Goal: Task Accomplishment & Management: Use online tool/utility

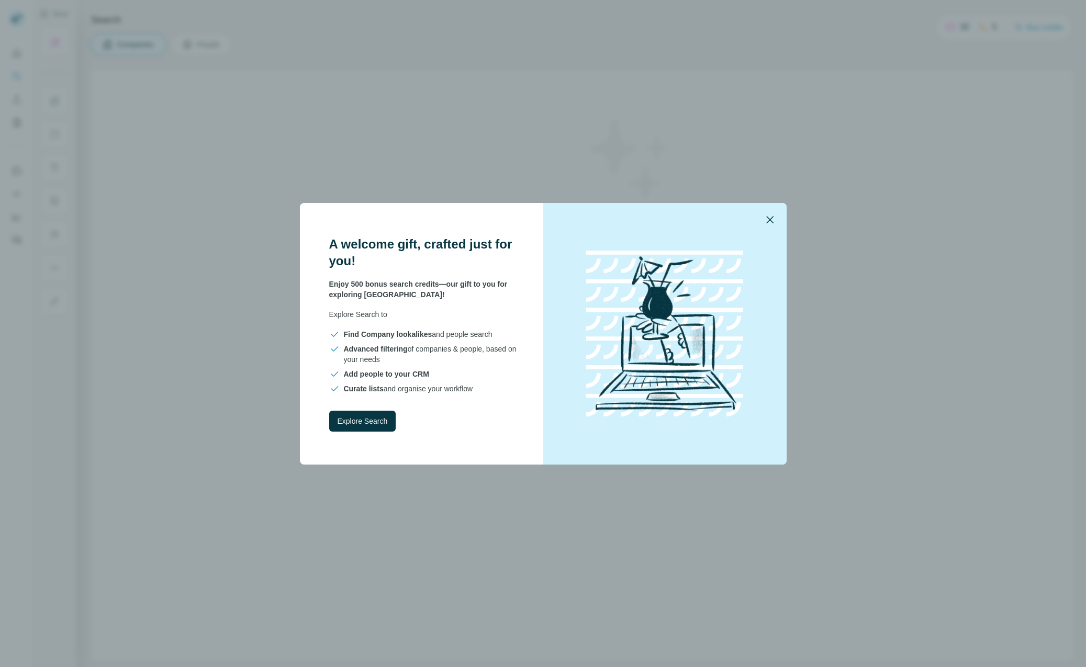
click at [765, 223] on icon "button" at bounding box center [770, 220] width 13 height 13
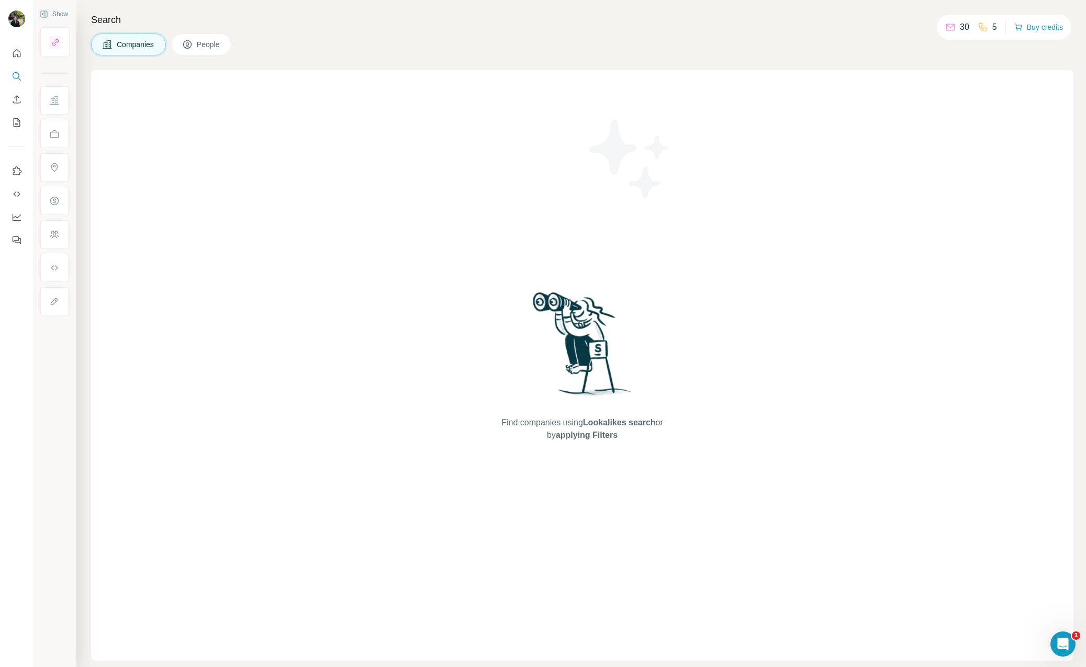
click at [200, 40] on span "People" at bounding box center [209, 44] width 24 height 10
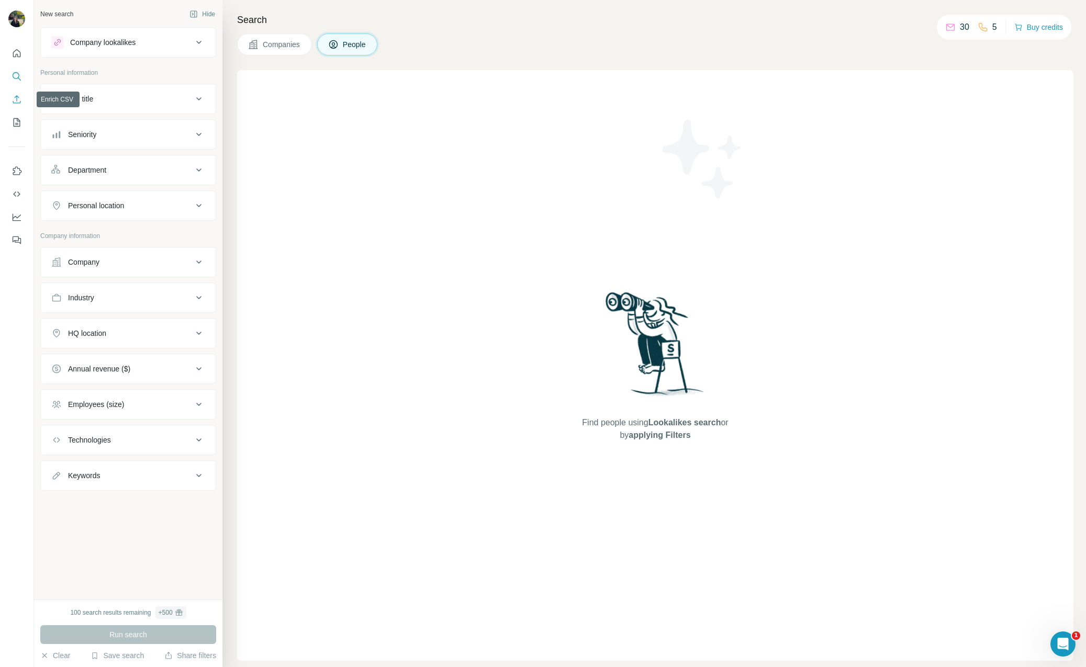
click at [16, 104] on icon "Enrich CSV" at bounding box center [17, 99] width 10 height 10
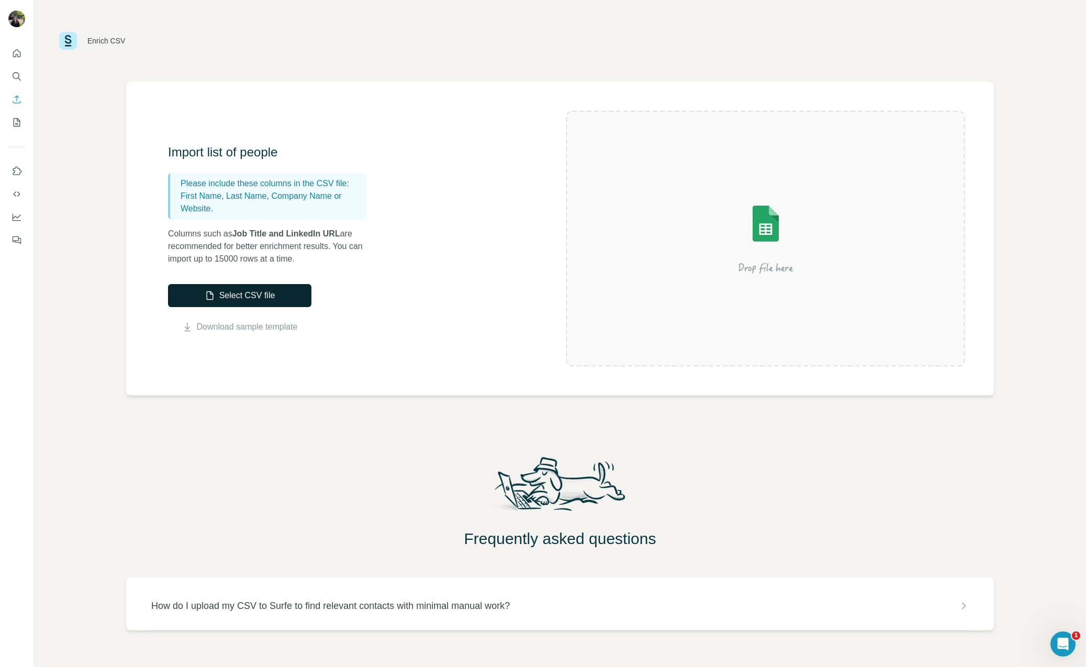
click at [216, 298] on button "Select CSV file" at bounding box center [239, 295] width 143 height 23
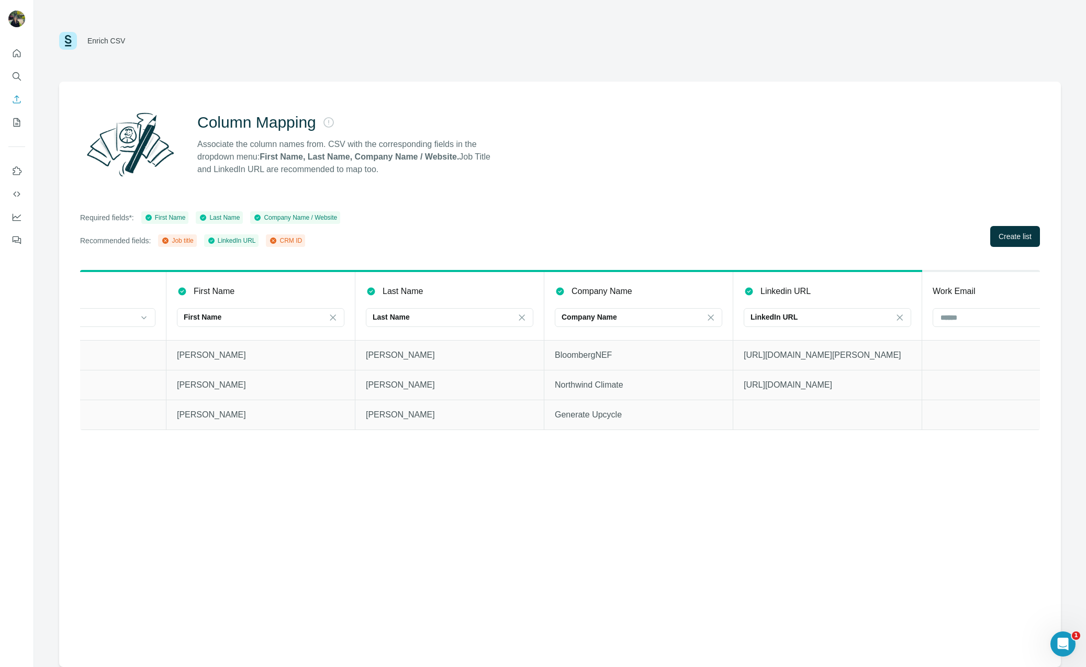
scroll to position [0, 174]
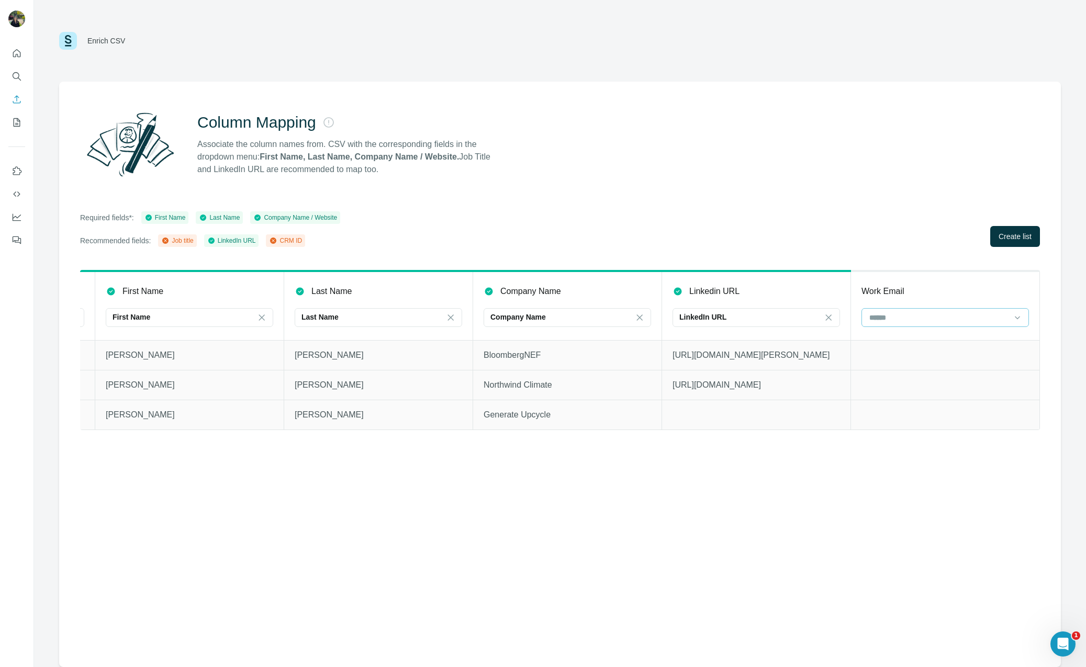
click at [950, 314] on input at bounding box center [938, 318] width 141 height 12
click at [761, 321] on div "LinkedIn URL" at bounding box center [749, 317] width 141 height 10
click at [792, 234] on div "Required fields*: First Name Last Name Company Name / Website Recommended field…" at bounding box center [560, 229] width 960 height 36
click at [908, 288] on div "Work Email" at bounding box center [944, 291] width 167 height 13
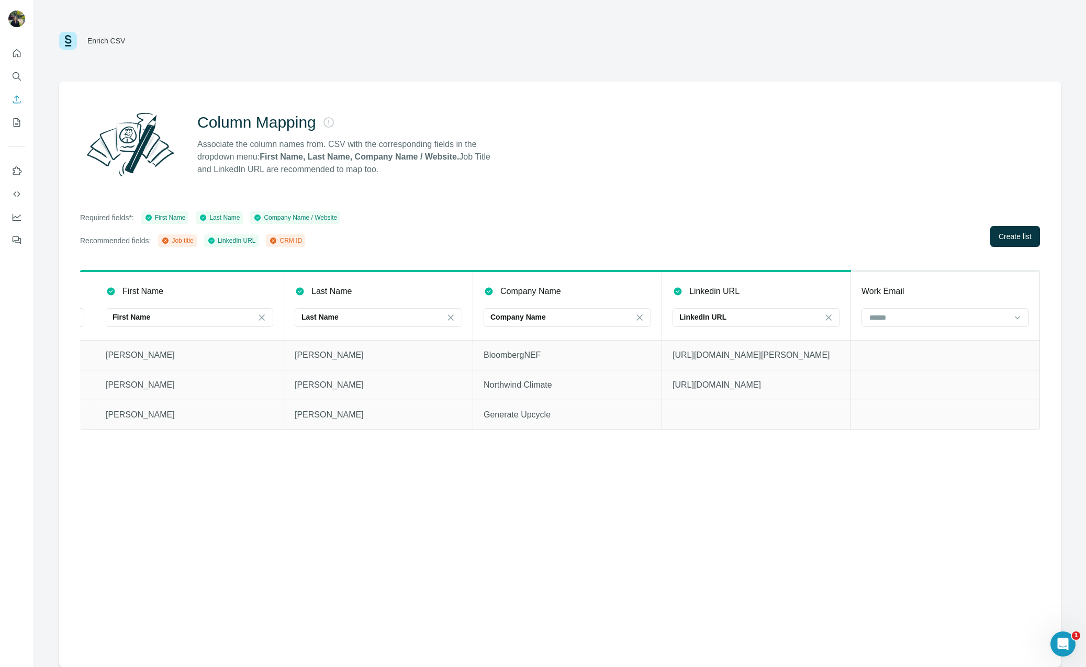
click at [887, 292] on p "Work Email" at bounding box center [882, 291] width 43 height 13
click at [897, 314] on input at bounding box center [938, 318] width 141 height 12
click at [747, 209] on div "Column Mapping Associate the column names from. CSV with the corresponding fiel…" at bounding box center [560, 375] width 1002 height 586
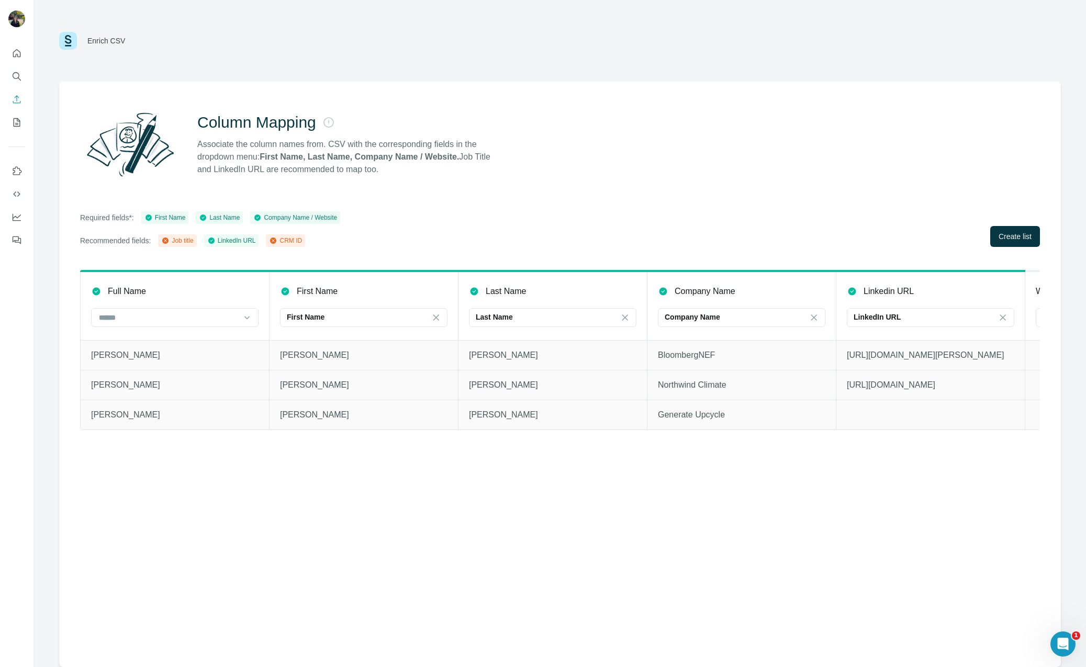
click at [297, 241] on div "CRM ID" at bounding box center [285, 240] width 33 height 9
click at [169, 242] on icon at bounding box center [165, 241] width 6 height 6
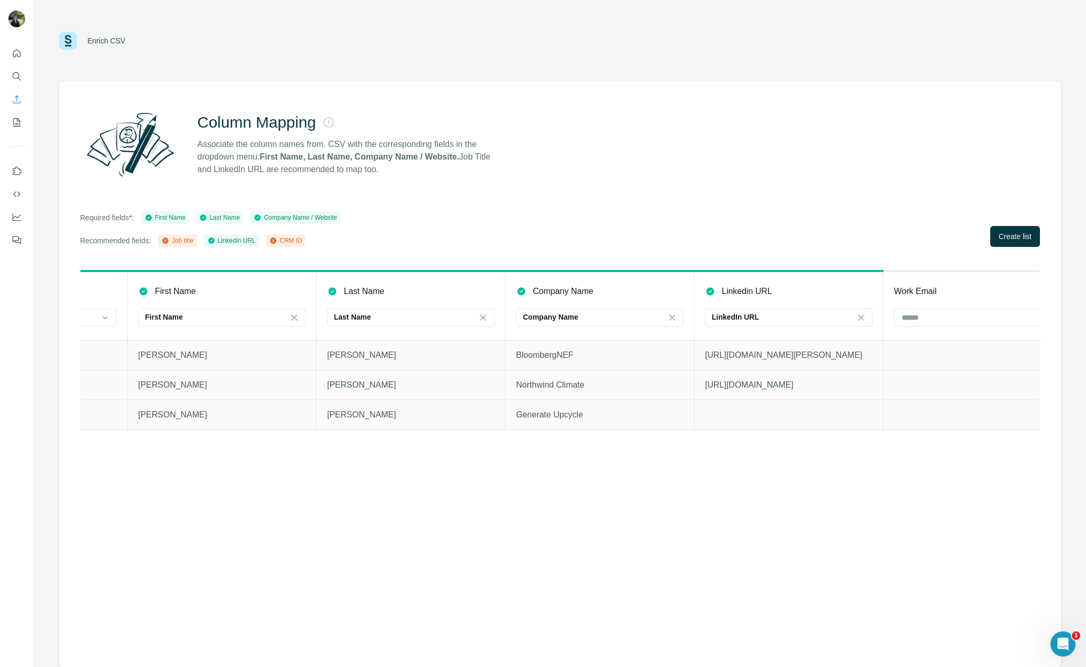
scroll to position [0, 166]
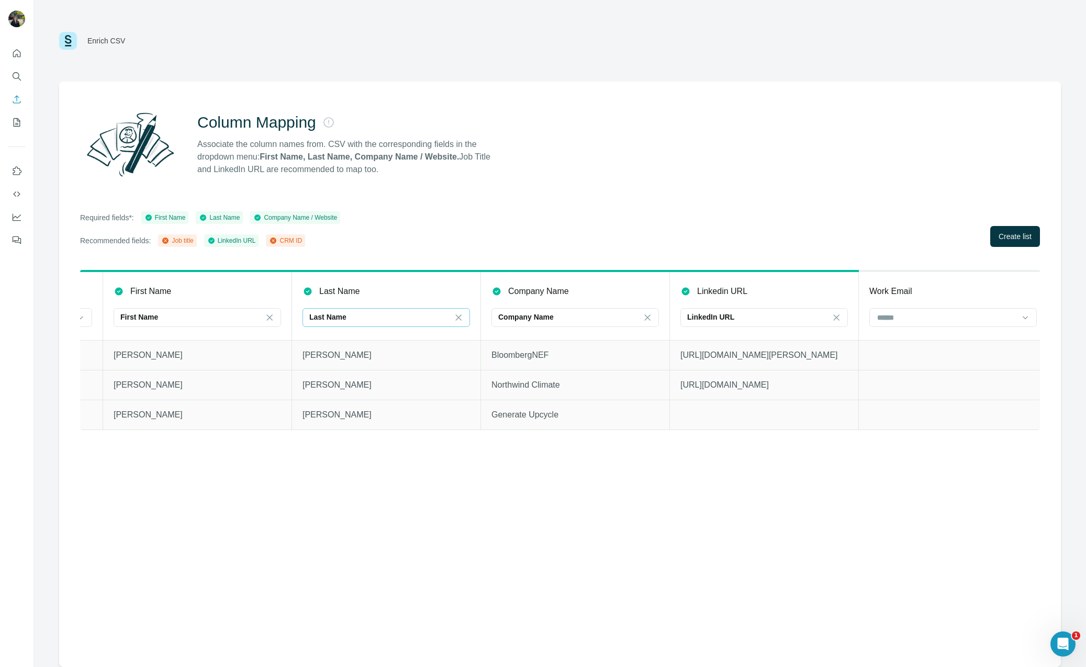
click at [402, 311] on div "Last Name" at bounding box center [379, 318] width 141 height 18
click at [976, 315] on input at bounding box center [946, 318] width 141 height 12
click at [956, 374] on div "CRM ID" at bounding box center [953, 379] width 150 height 10
click at [997, 316] on div "CRM ID" at bounding box center [946, 317] width 141 height 10
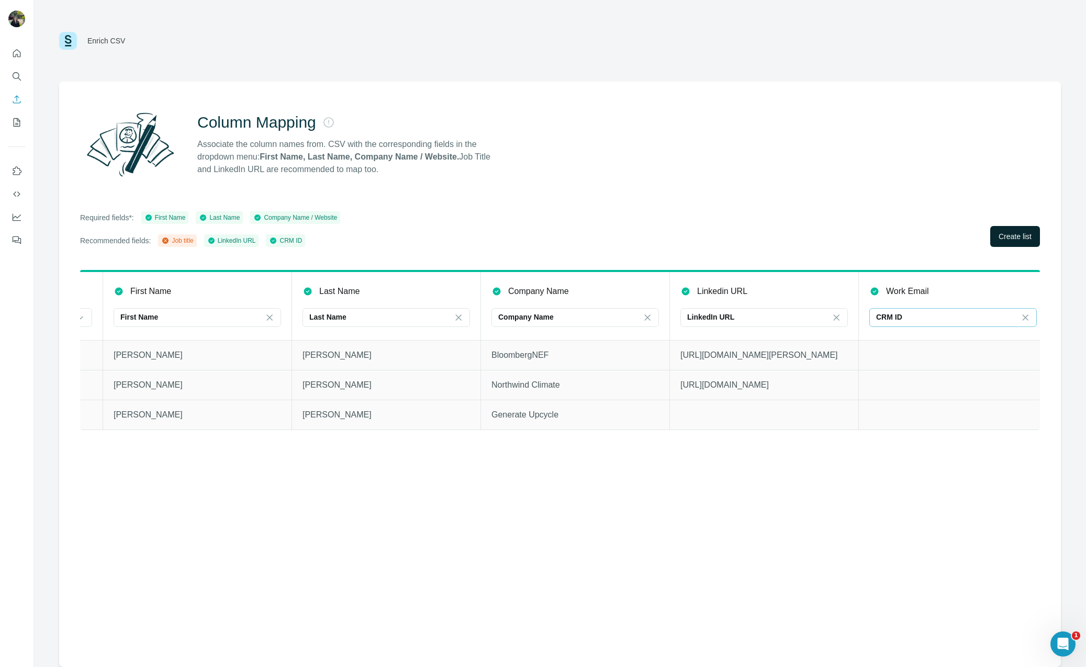
click at [1017, 240] on span "Create list" at bounding box center [1014, 236] width 33 height 10
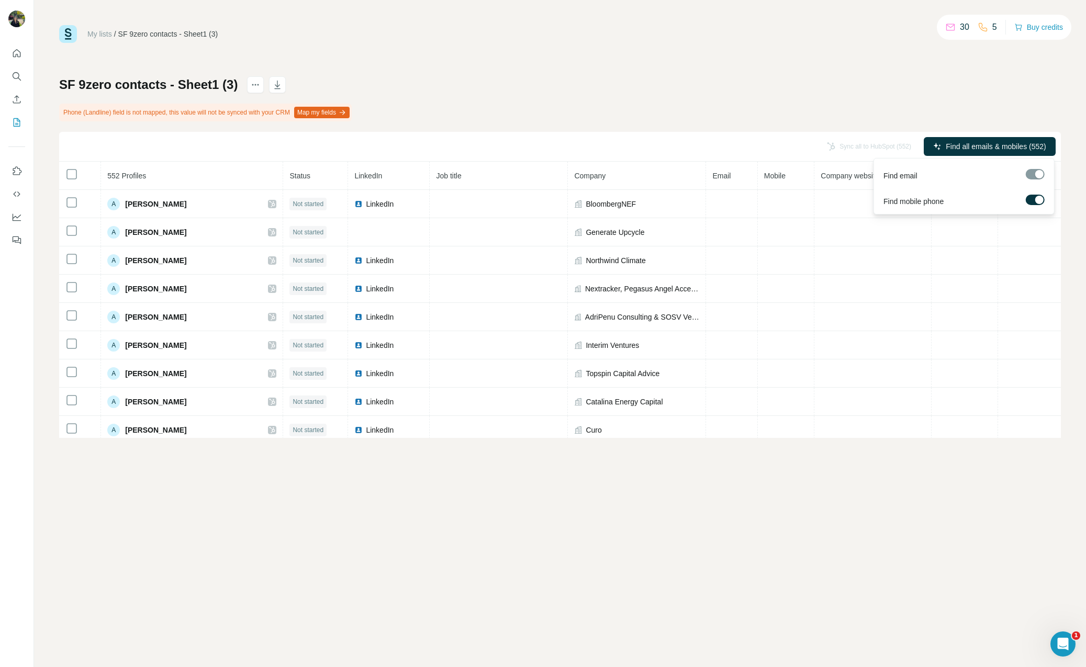
click at [1032, 174] on div at bounding box center [1035, 174] width 19 height 10
click at [1038, 174] on div at bounding box center [1035, 174] width 19 height 10
click at [1022, 145] on span "Find all emails & mobiles (552)" at bounding box center [996, 146] width 100 height 10
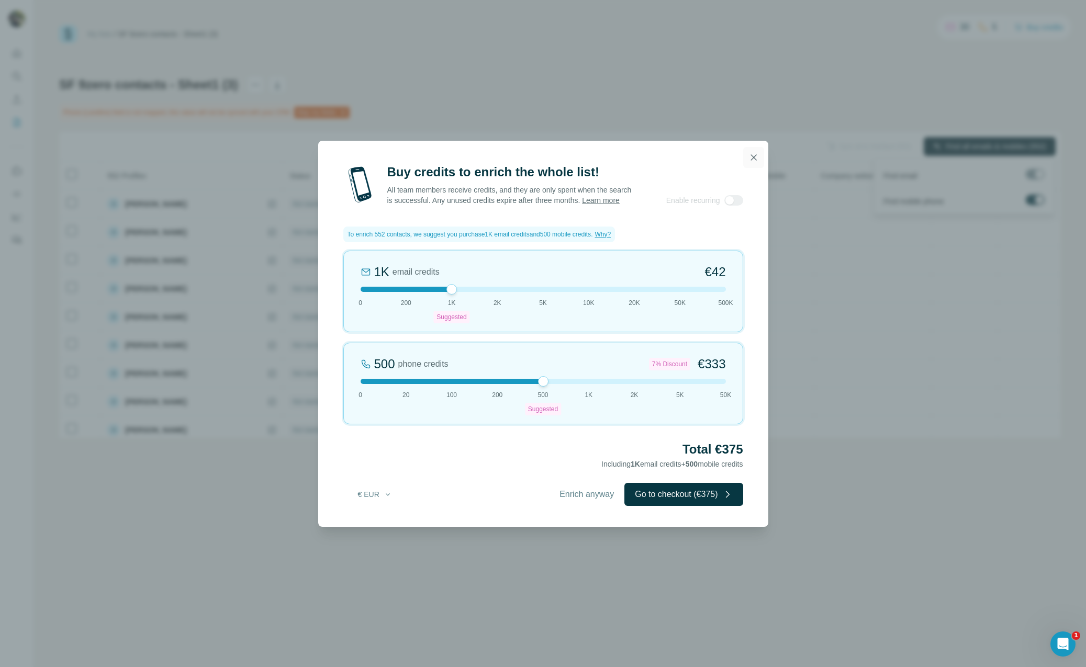
click at [750, 152] on icon "button" at bounding box center [753, 157] width 10 height 10
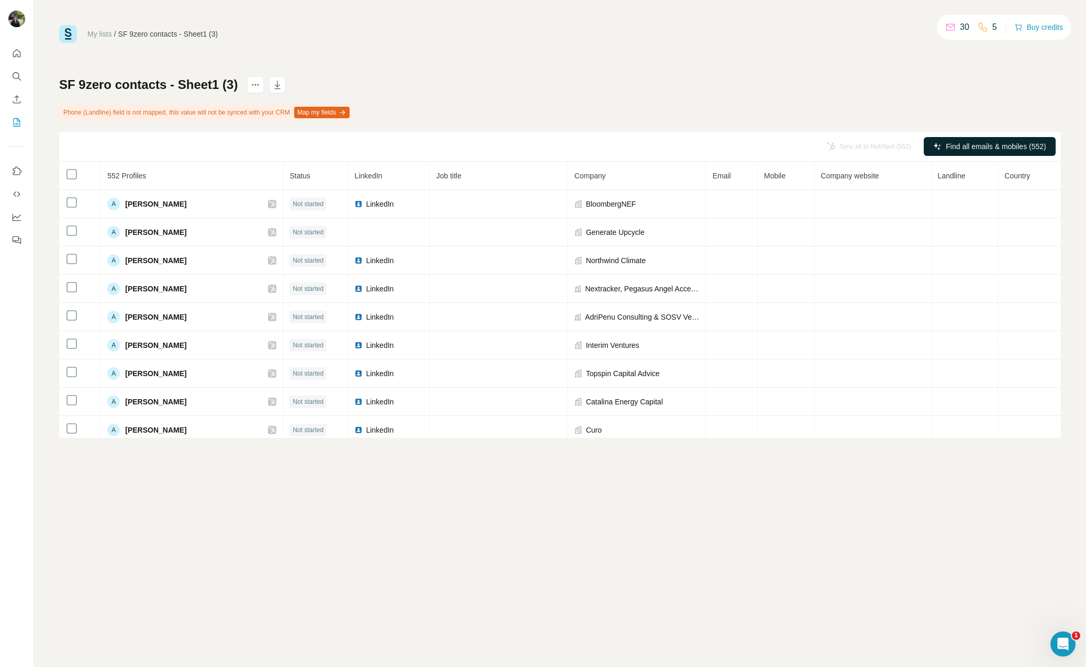
click at [729, 102] on div "SF 9zero contacts - Sheet1 (3) Phone (Landline) field is not mapped, this value…" at bounding box center [560, 257] width 1002 height 362
